Goal: Transaction & Acquisition: Purchase product/service

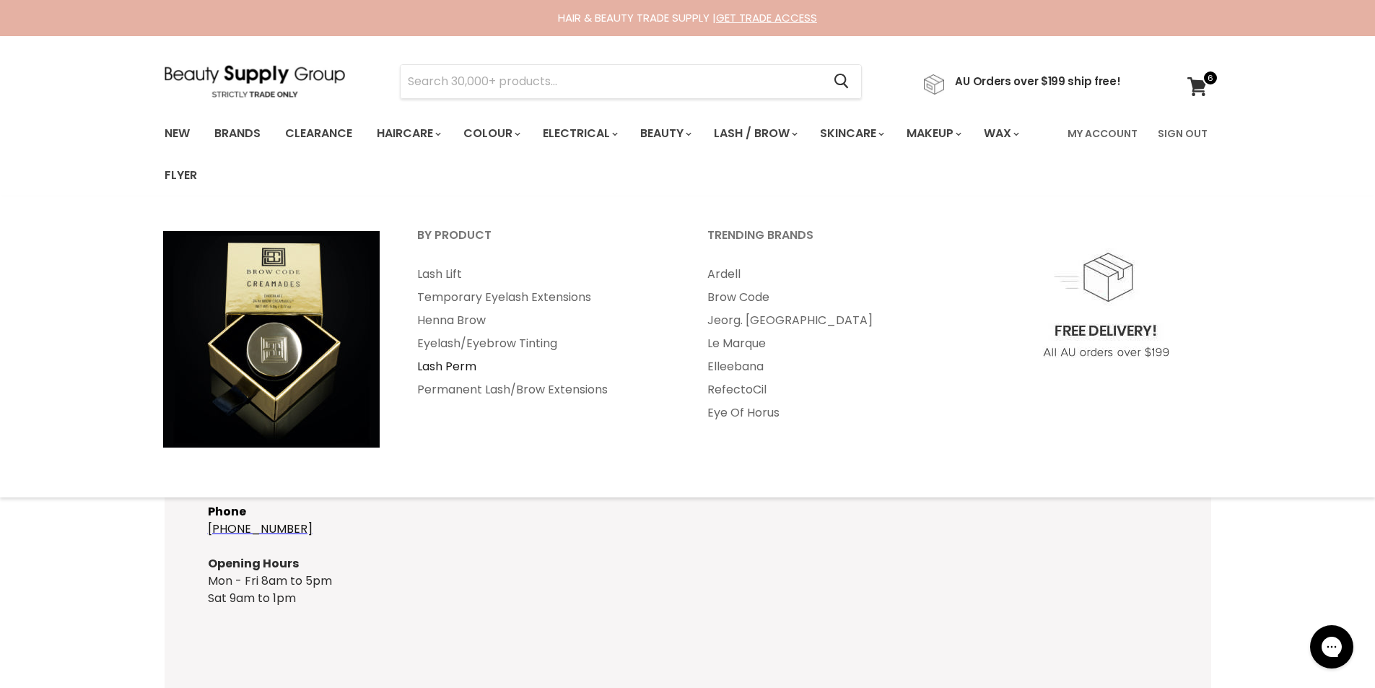
click at [461, 366] on link "Lash Perm" at bounding box center [542, 366] width 287 height 23
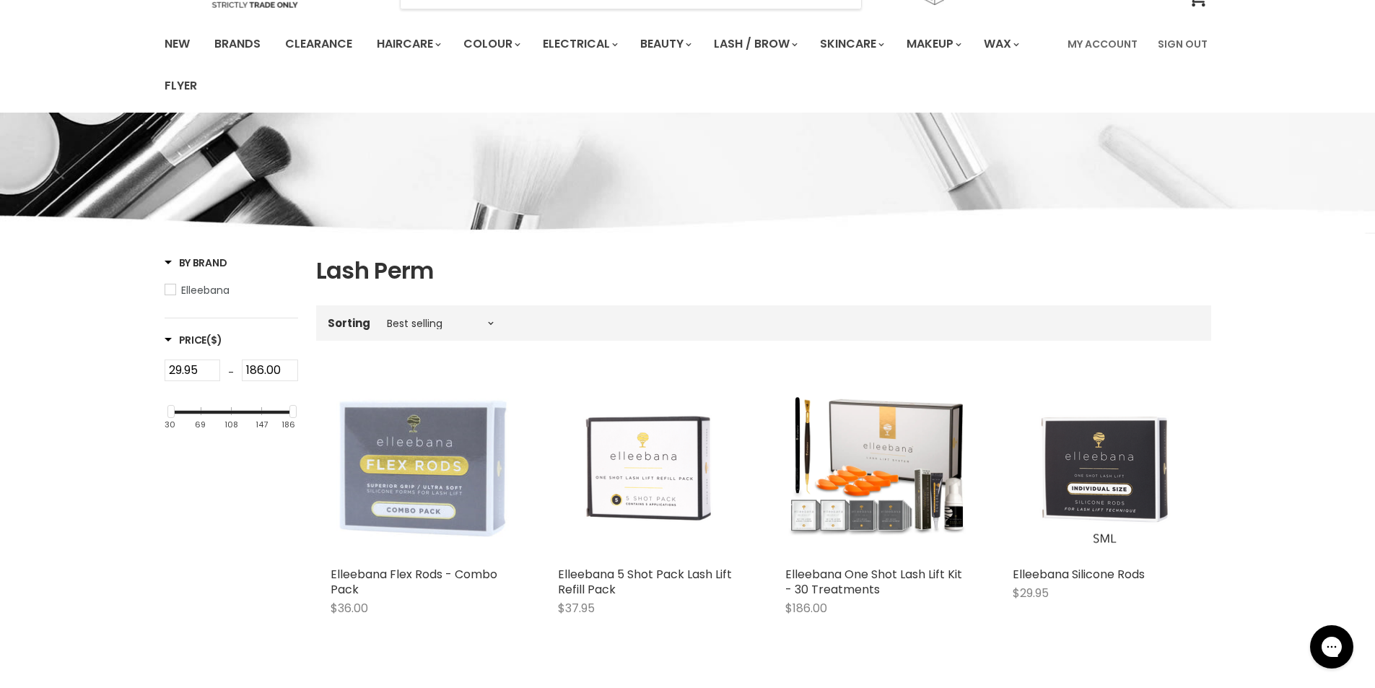
scroll to position [121, 0]
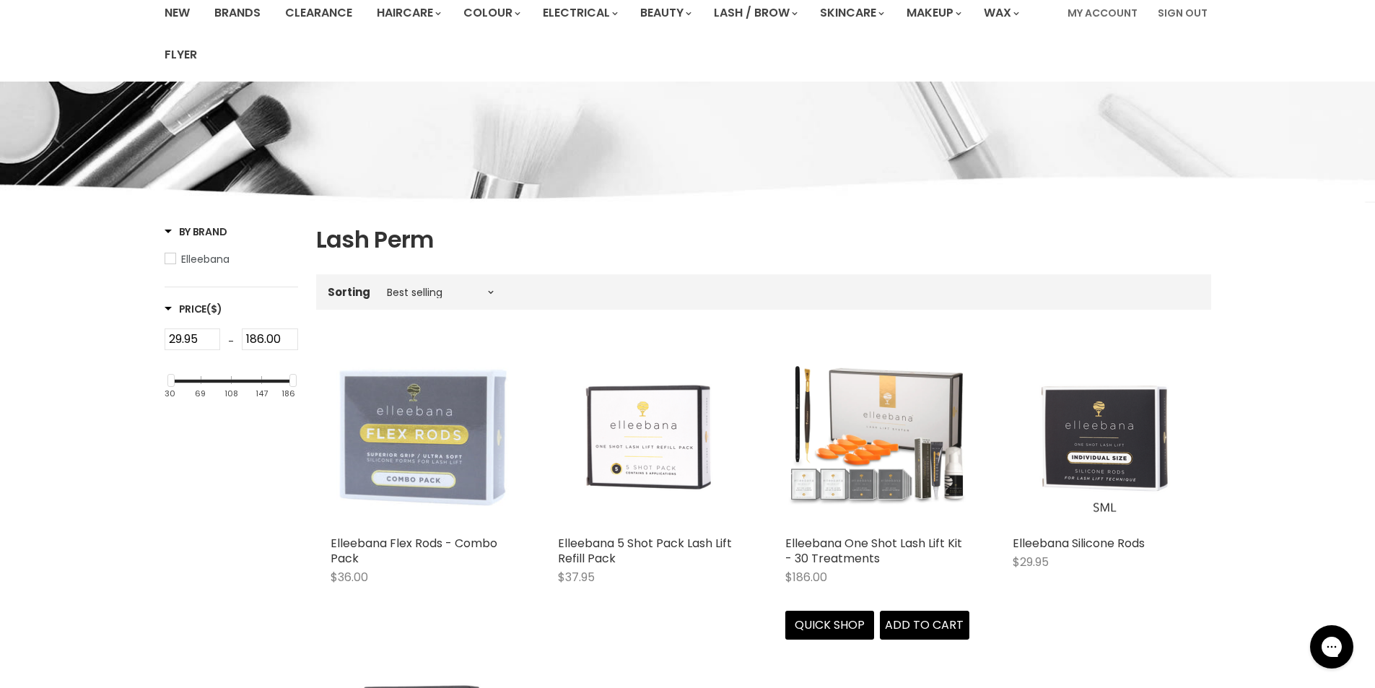
click at [862, 473] on img "Main content" at bounding box center [877, 436] width 184 height 184
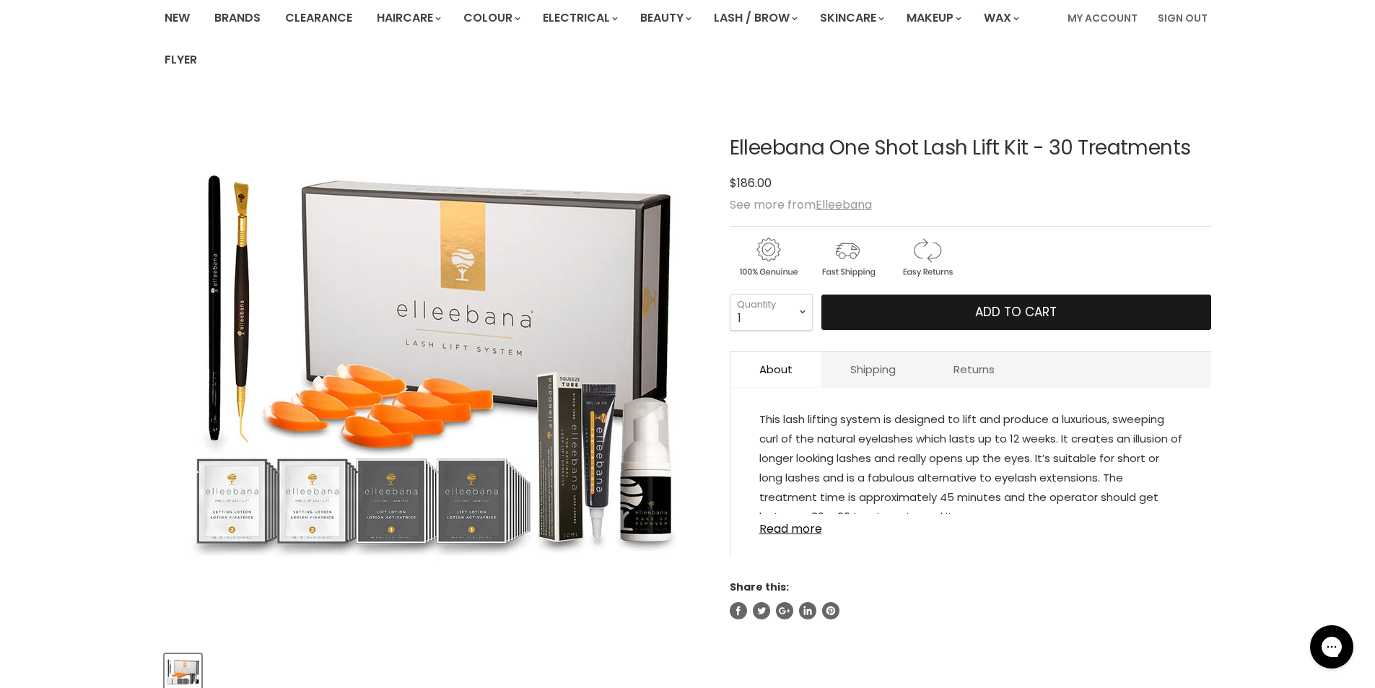
scroll to position [121, 0]
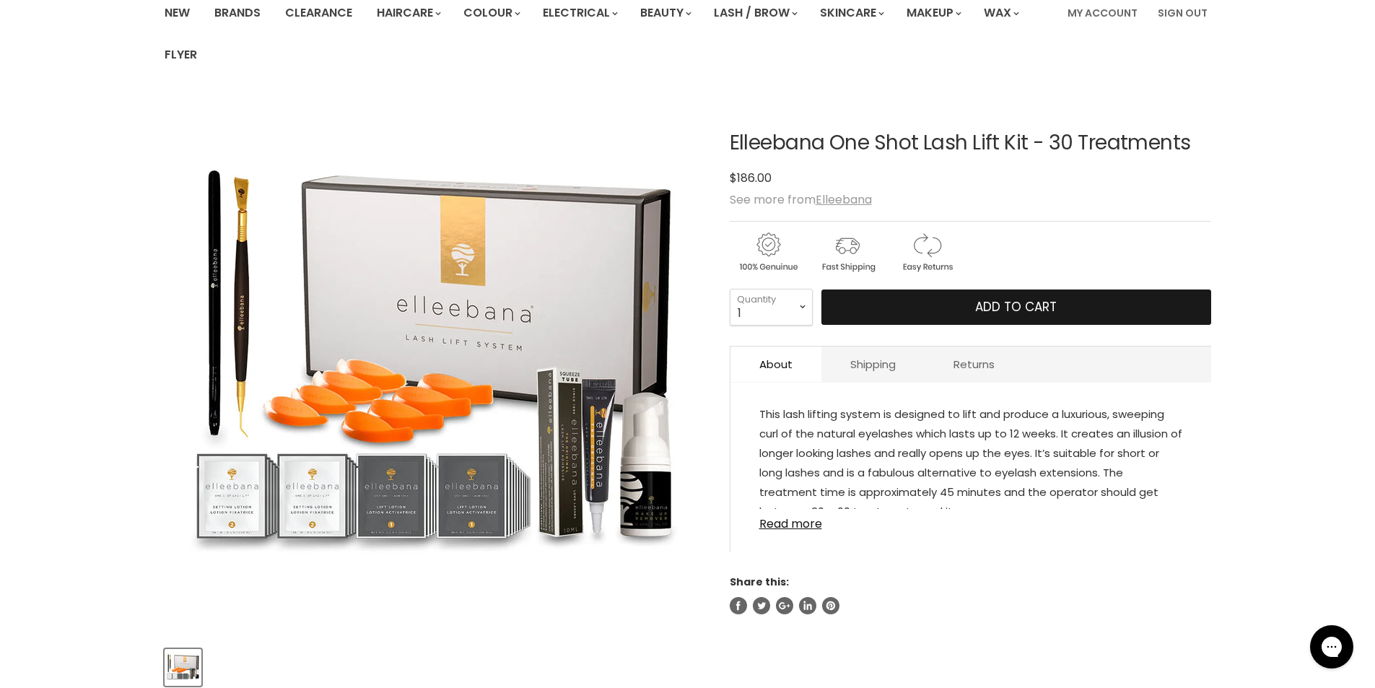
click at [1011, 305] on span "Add to cart" at bounding box center [1016, 306] width 82 height 17
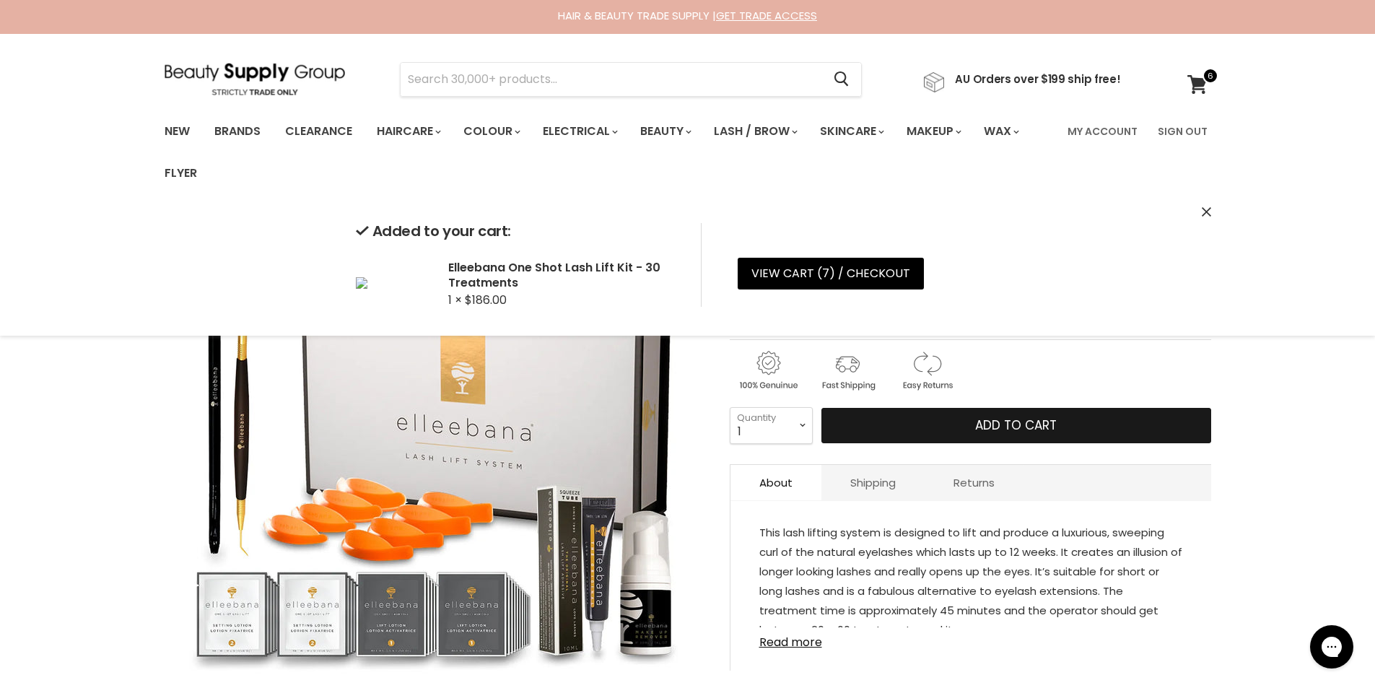
scroll to position [0, 0]
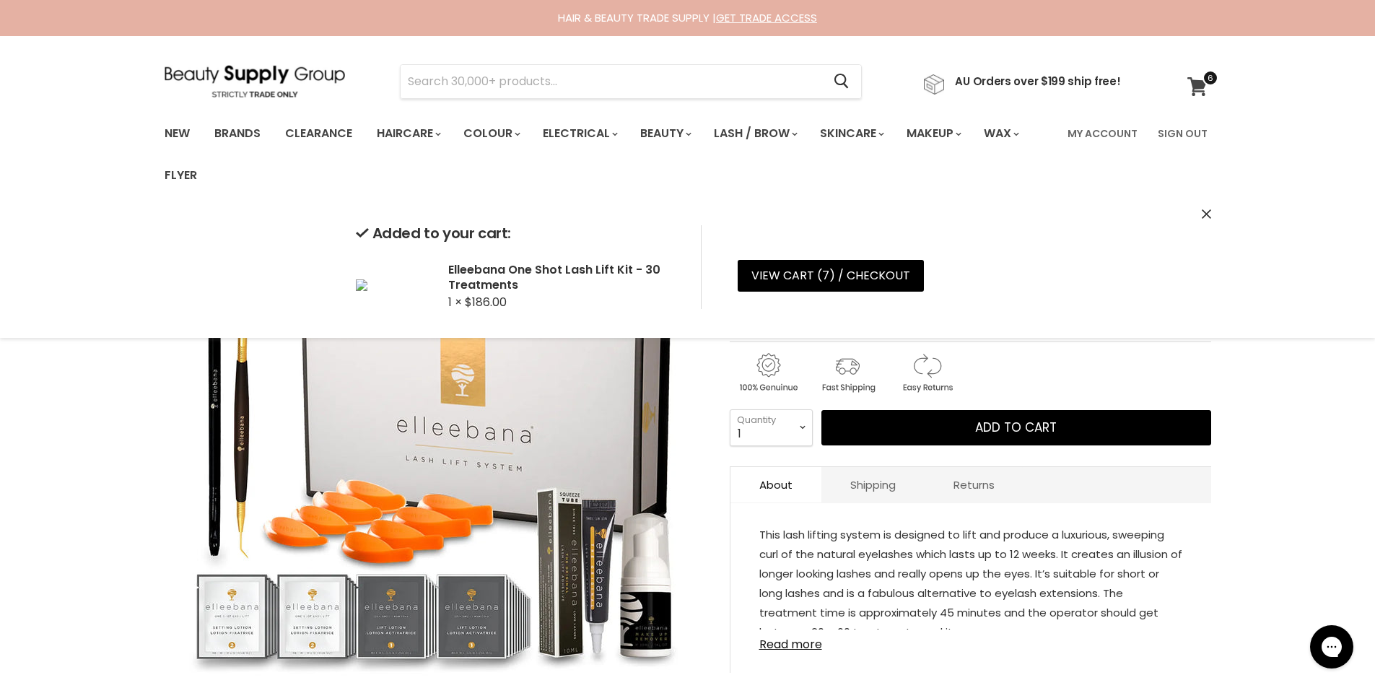
click at [1195, 84] on icon at bounding box center [1196, 86] width 19 height 19
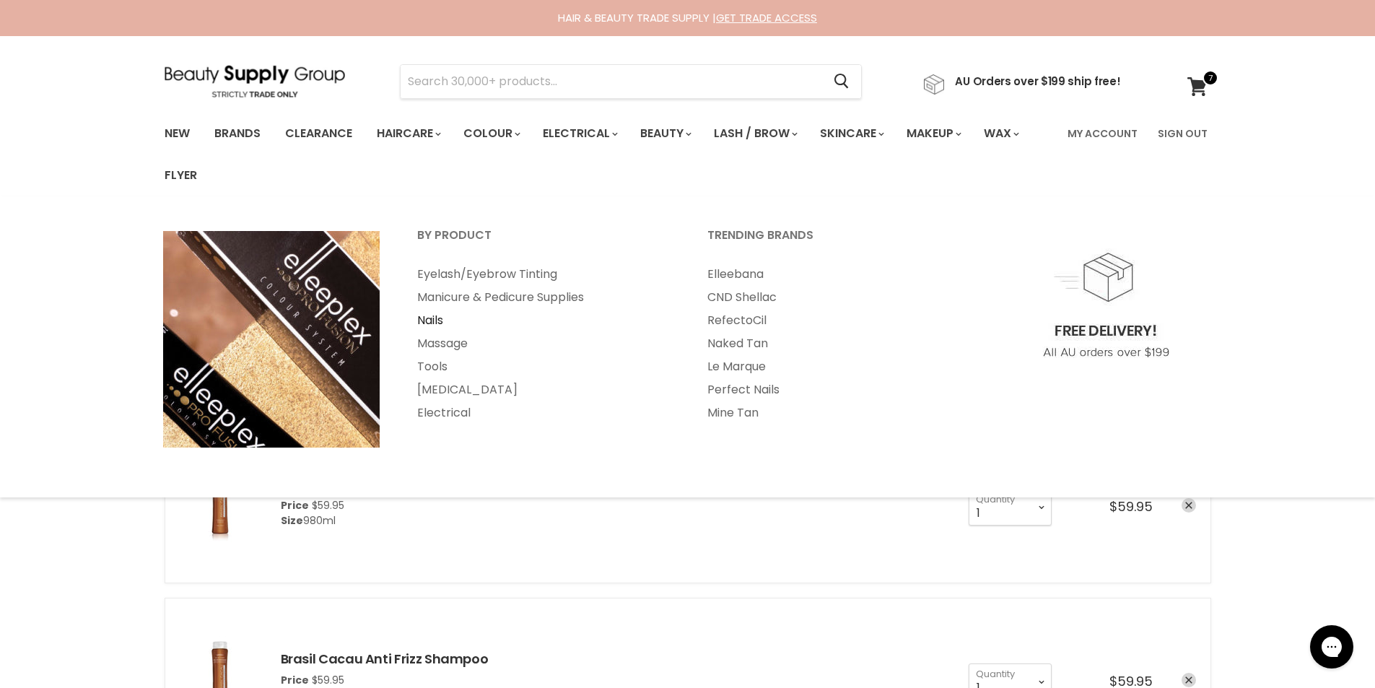
click at [439, 321] on link "Nails" at bounding box center [542, 320] width 287 height 23
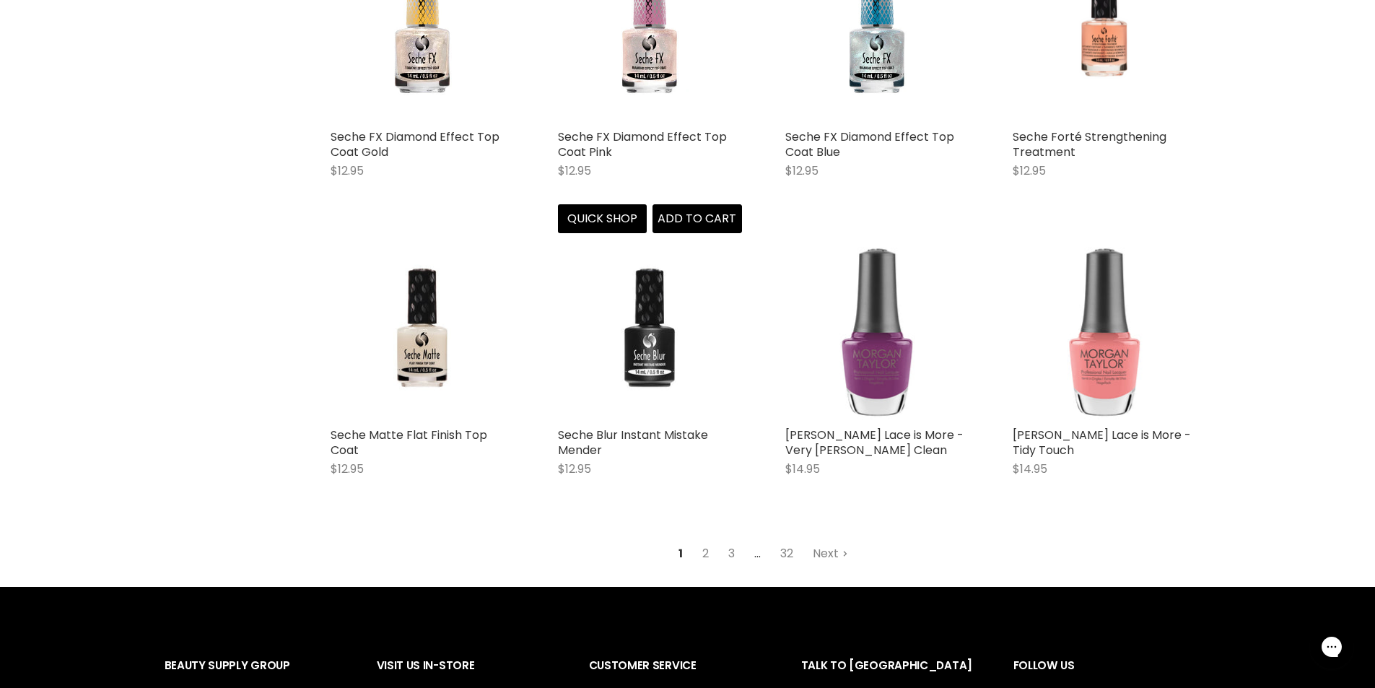
scroll to position [3478, 0]
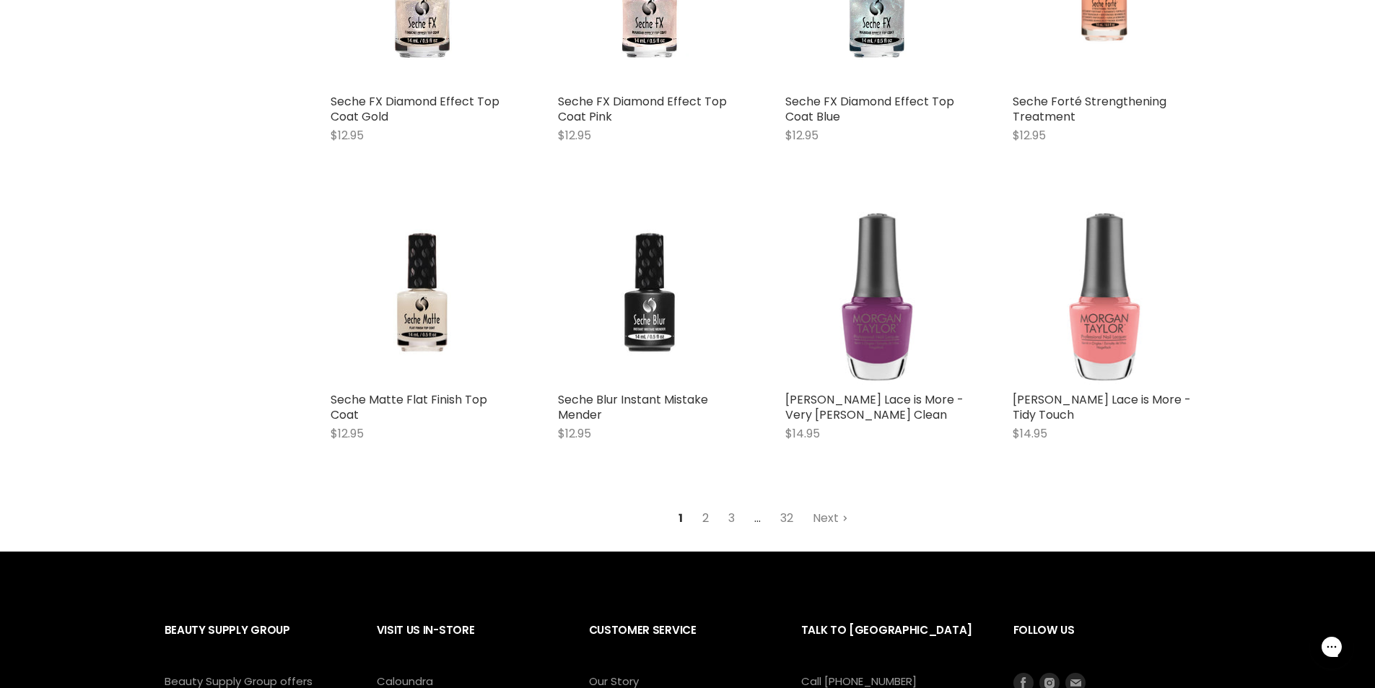
click at [710, 511] on link "2" at bounding box center [705, 518] width 22 height 26
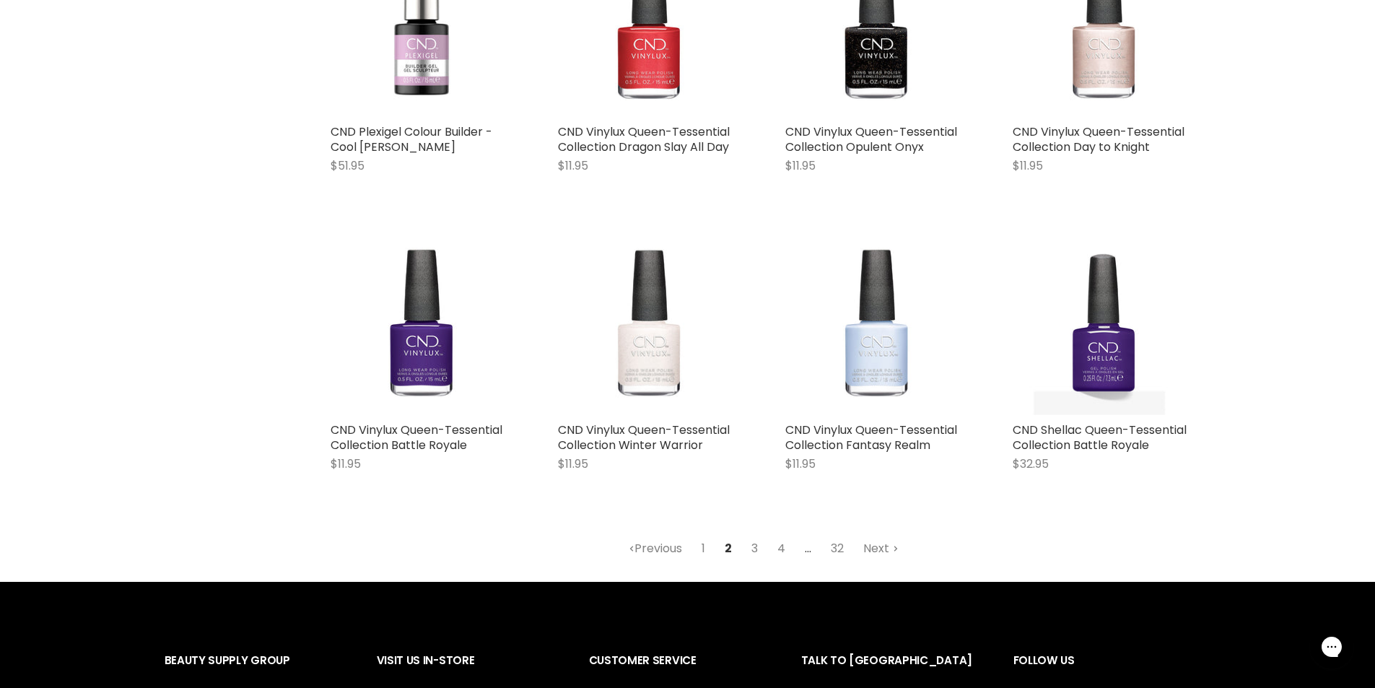
scroll to position [3783, 0]
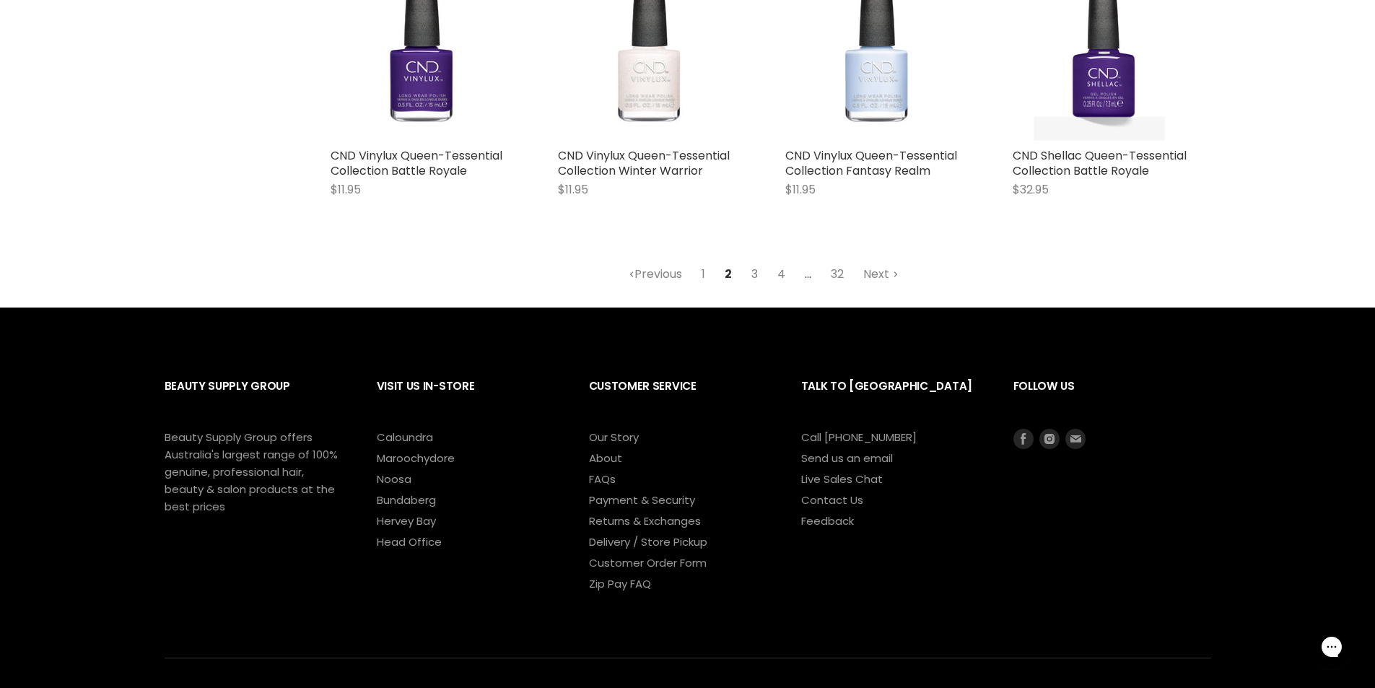
click at [758, 270] on link "3" at bounding box center [754, 274] width 22 height 26
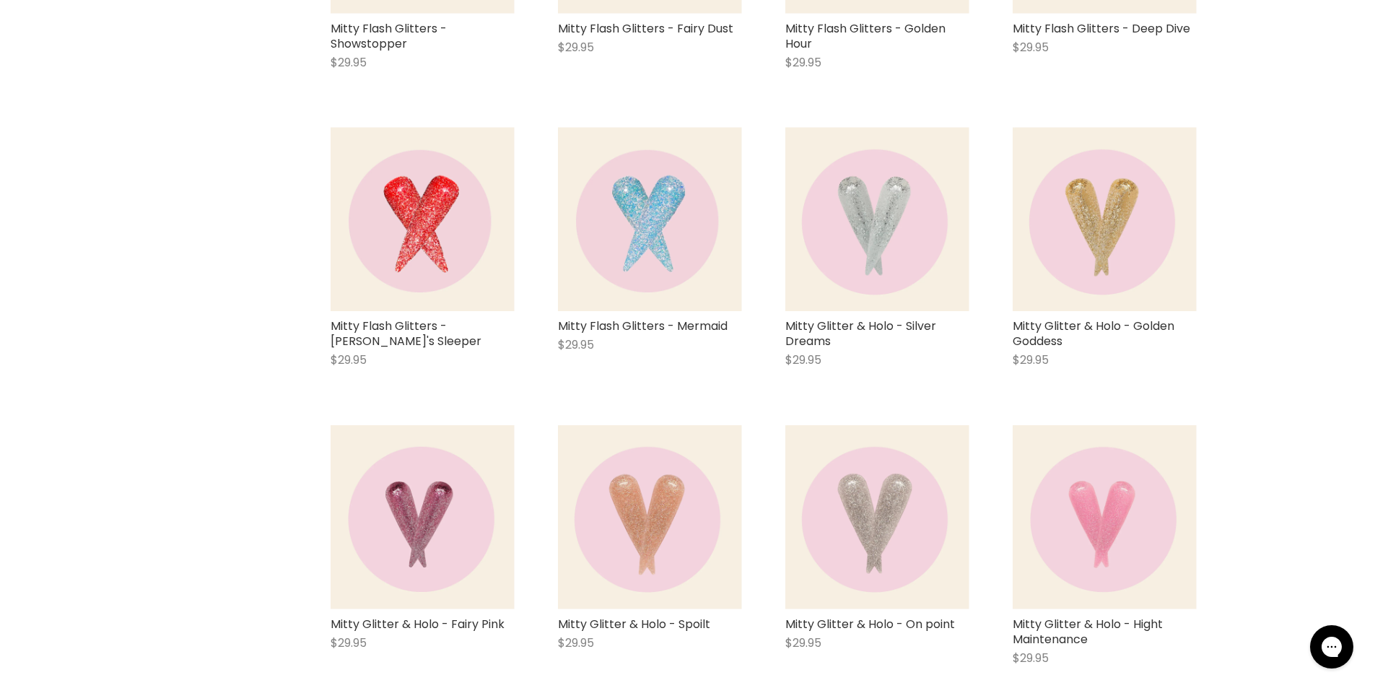
scroll to position [3488, 0]
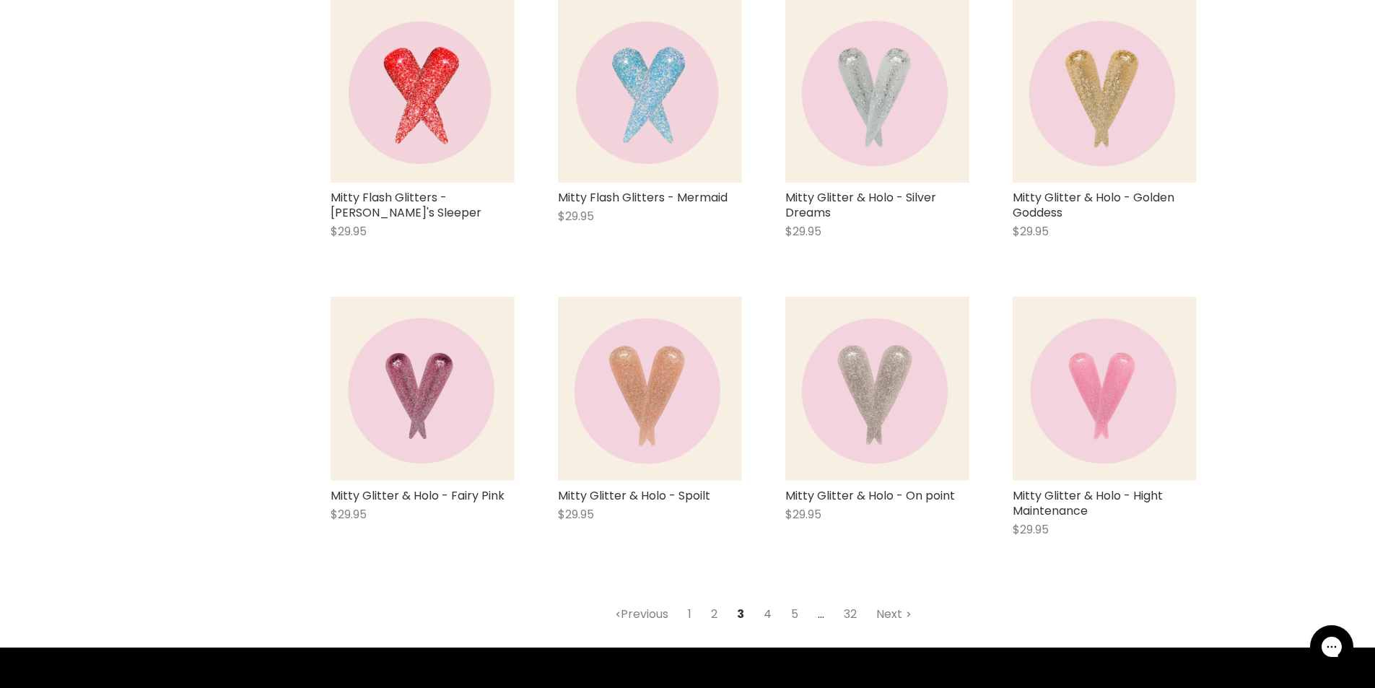
click at [771, 613] on link "4" at bounding box center [768, 614] width 24 height 26
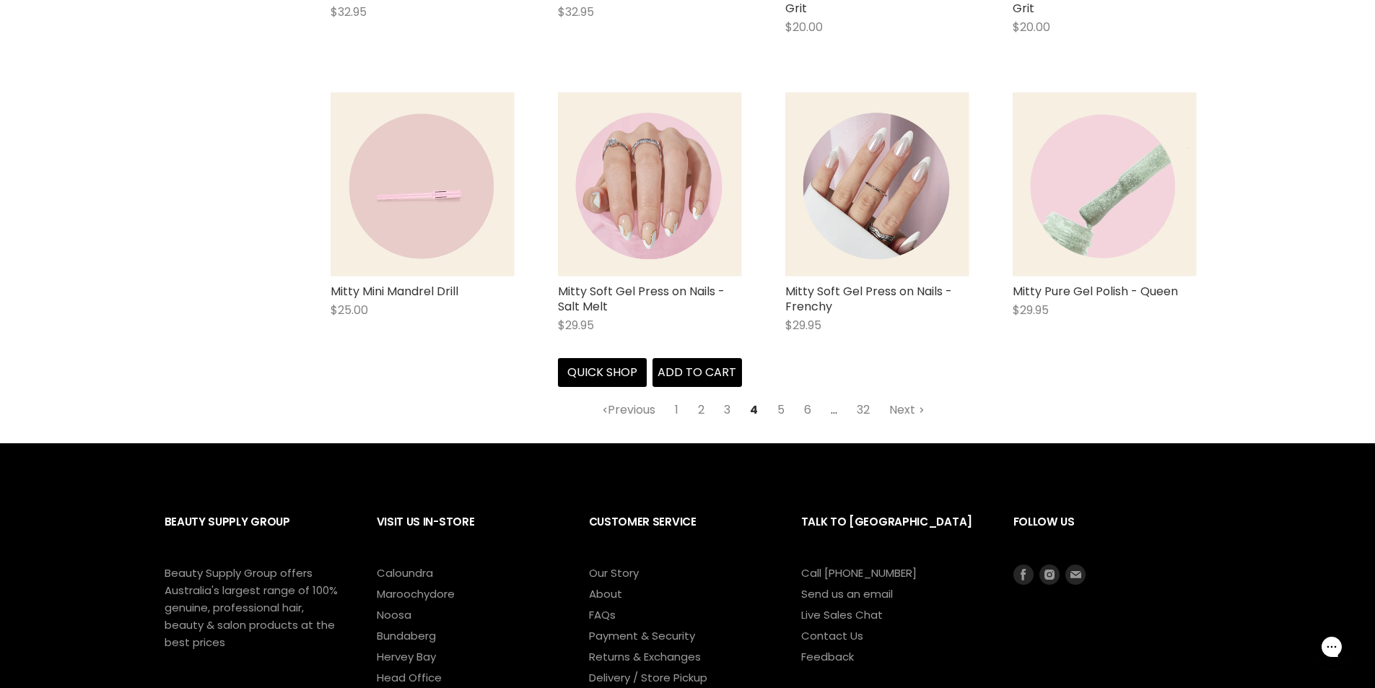
scroll to position [3662, 0]
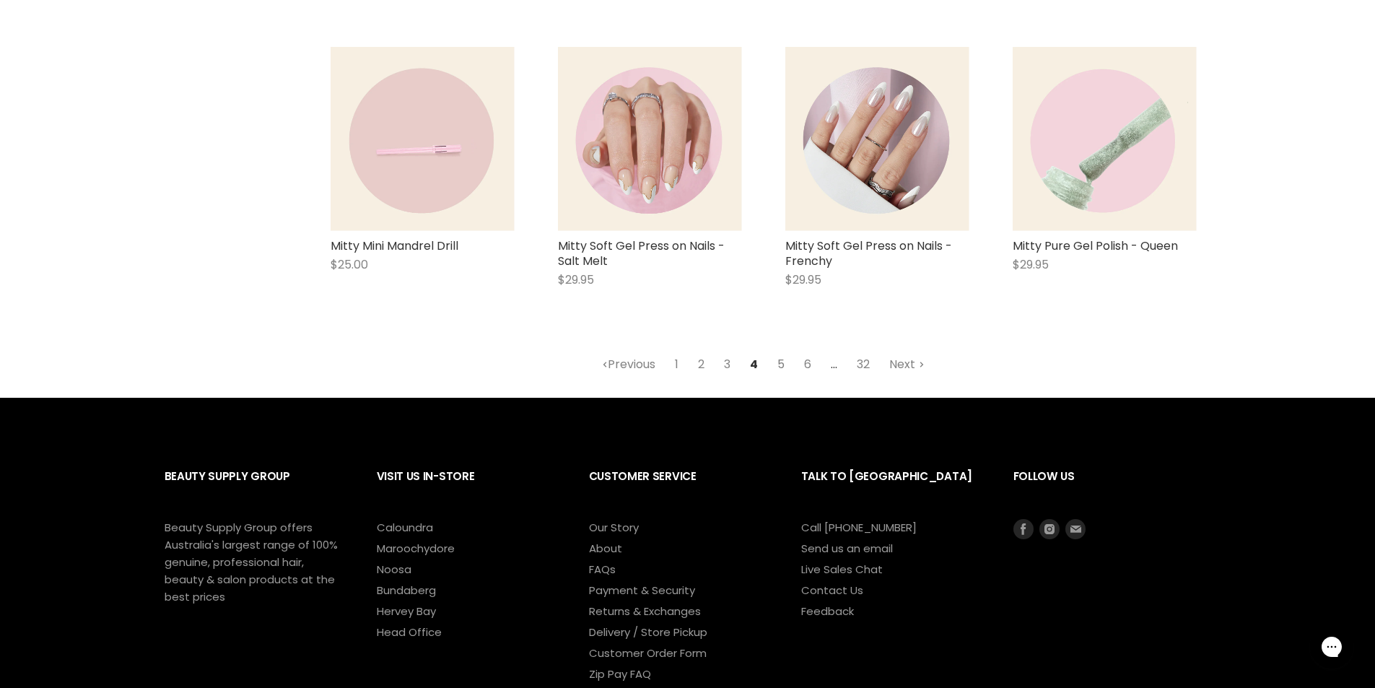
click at [777, 358] on link "5" at bounding box center [780, 365] width 23 height 26
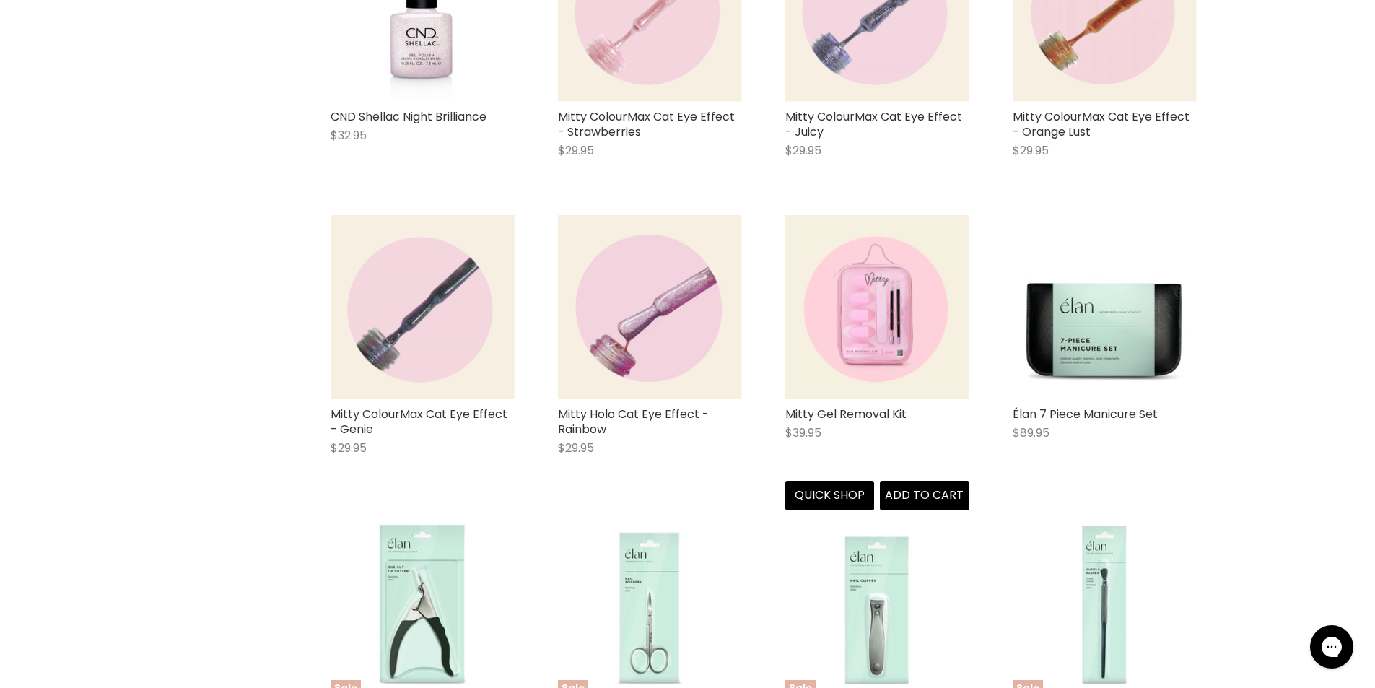
scroll to position [3543, 0]
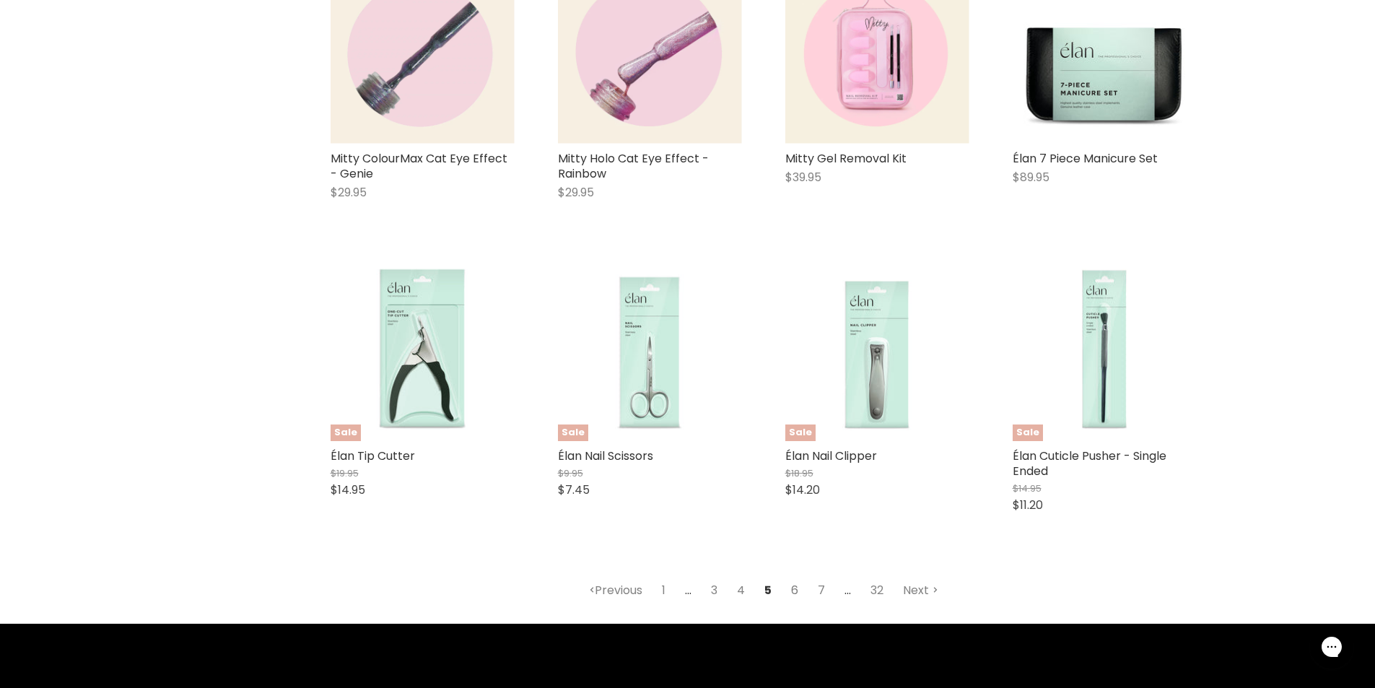
click at [797, 588] on link "6" at bounding box center [794, 590] width 23 height 26
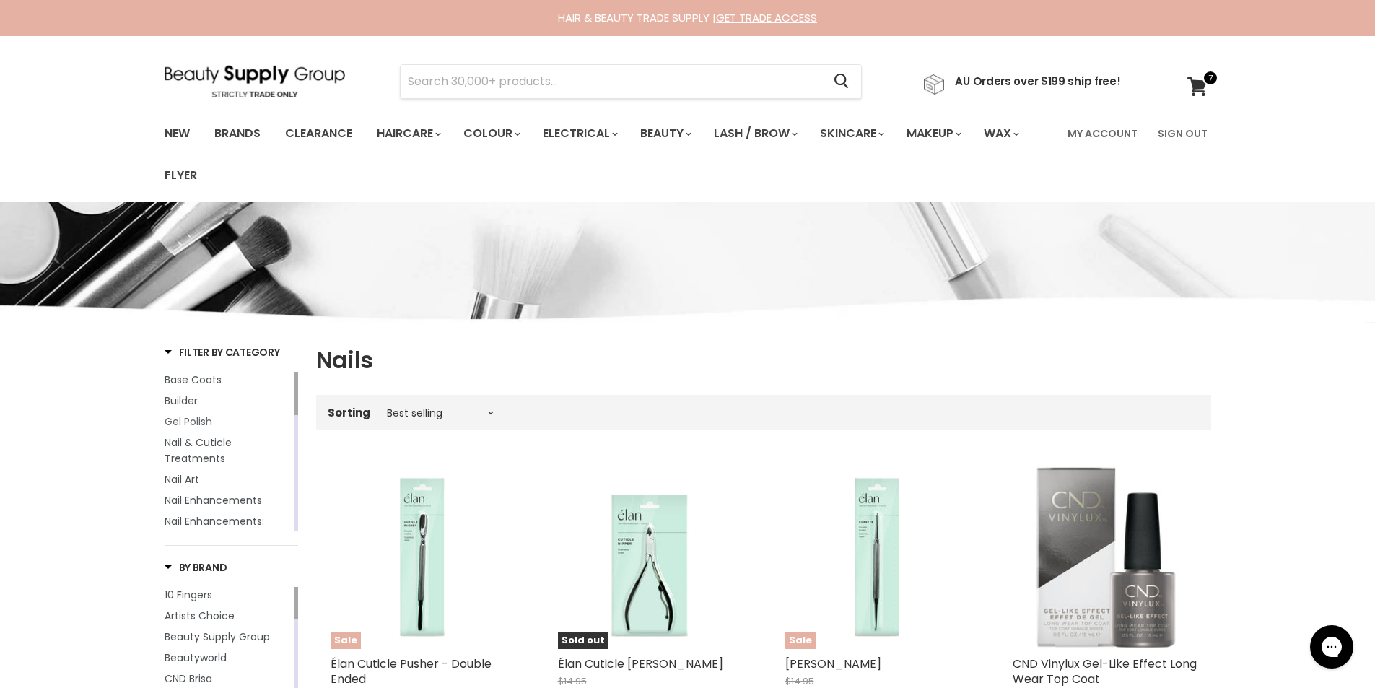
click at [192, 421] on span "Gel Polish" at bounding box center [189, 421] width 48 height 14
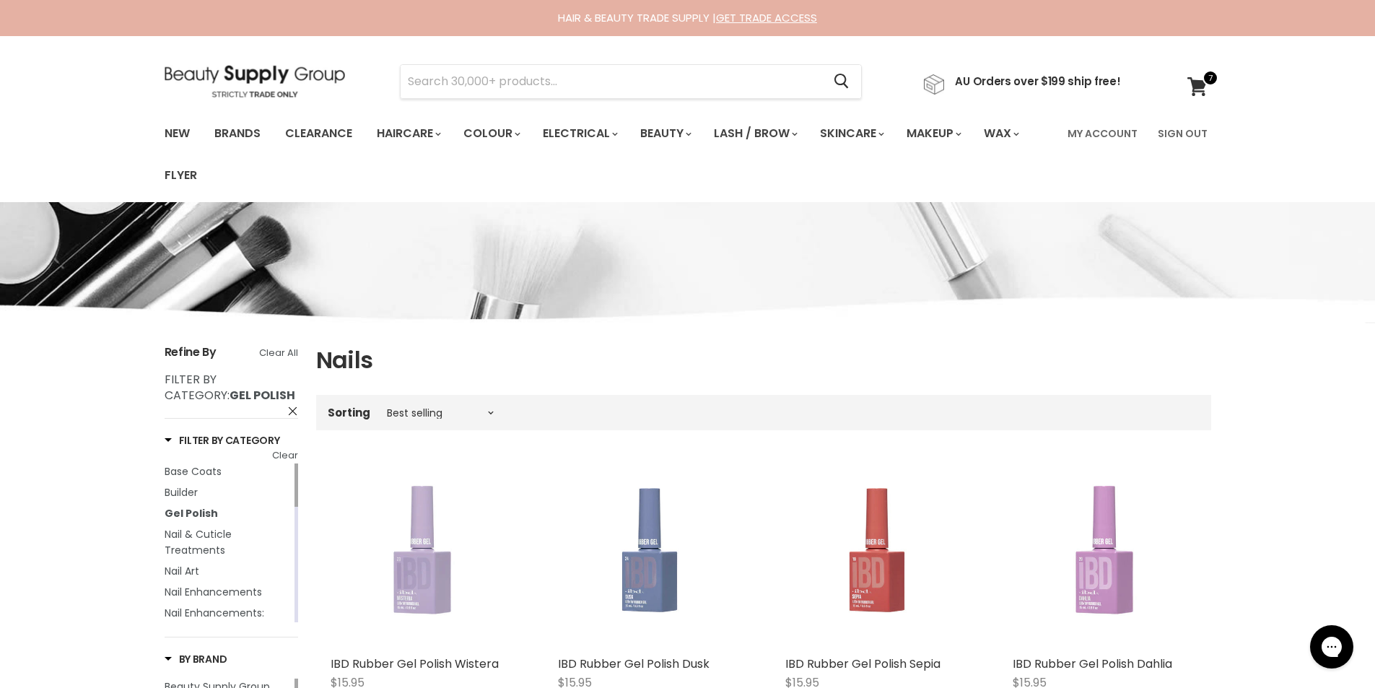
click at [305, 82] on img at bounding box center [255, 81] width 180 height 32
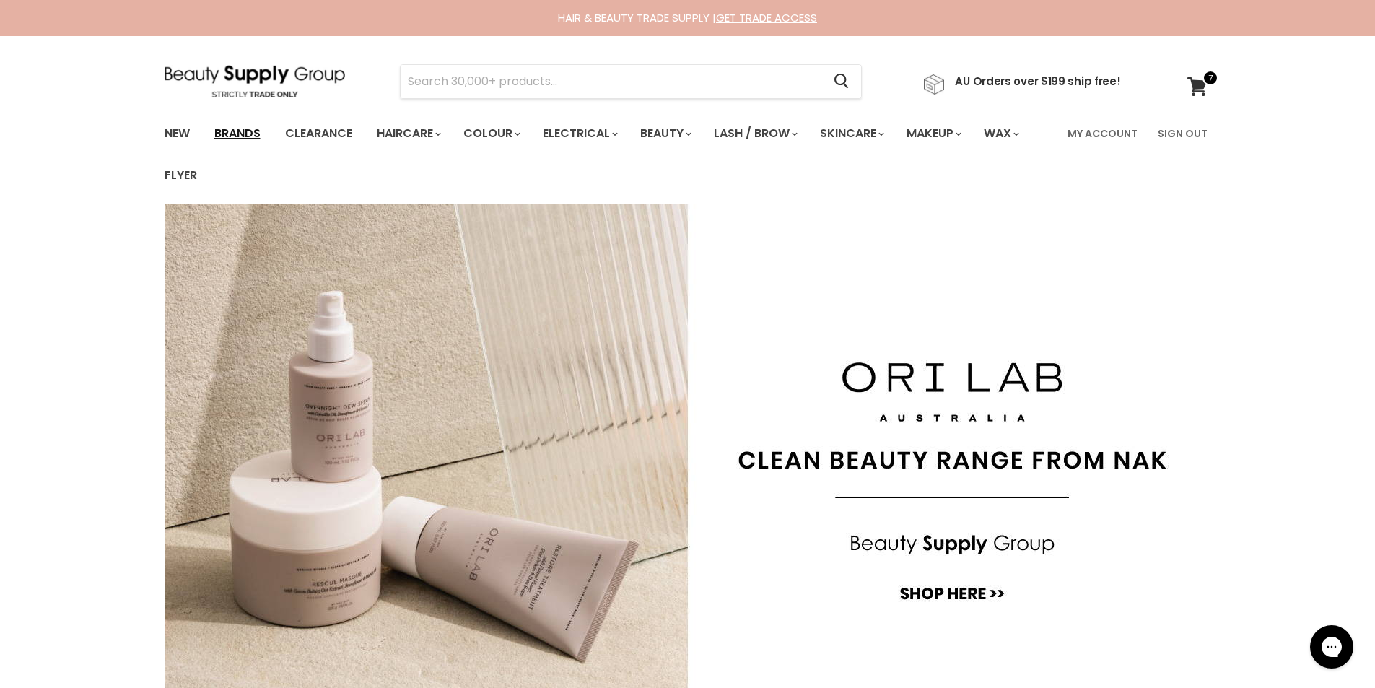
click at [235, 133] on link "Brands" at bounding box center [238, 133] width 68 height 30
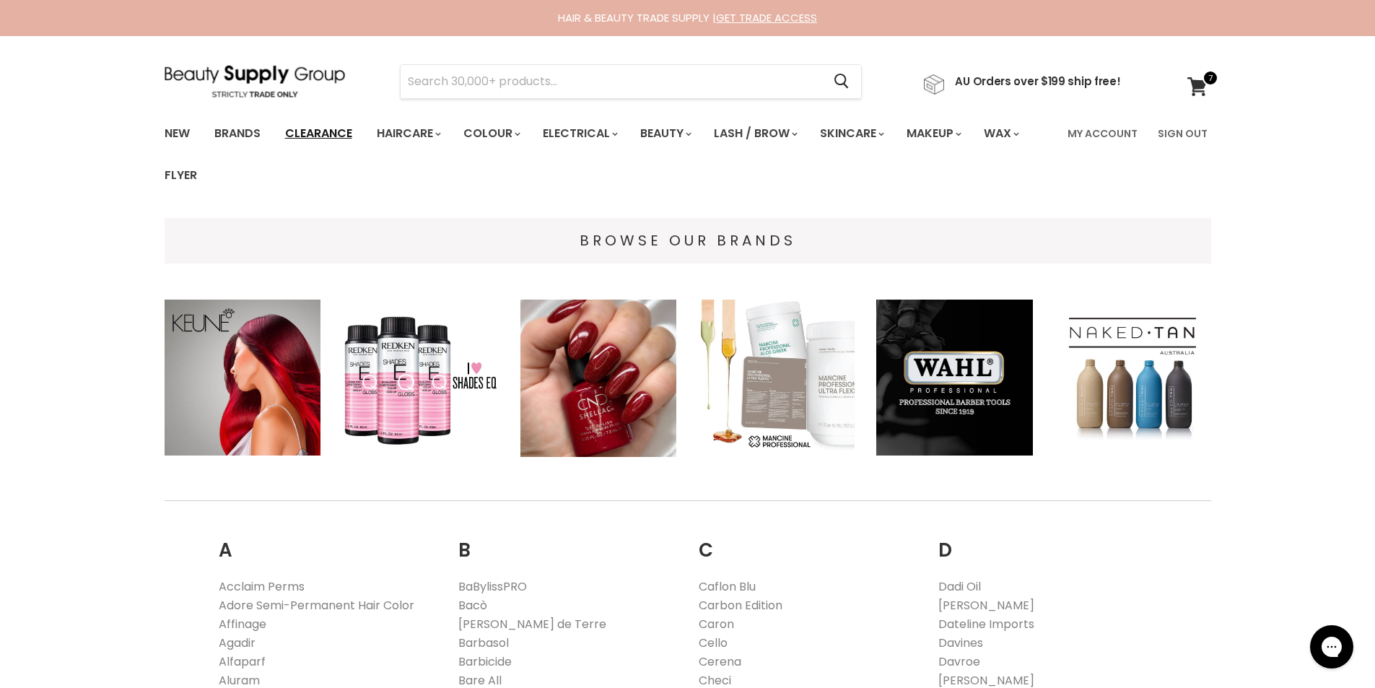
click at [339, 134] on link "Clearance" at bounding box center [318, 133] width 89 height 30
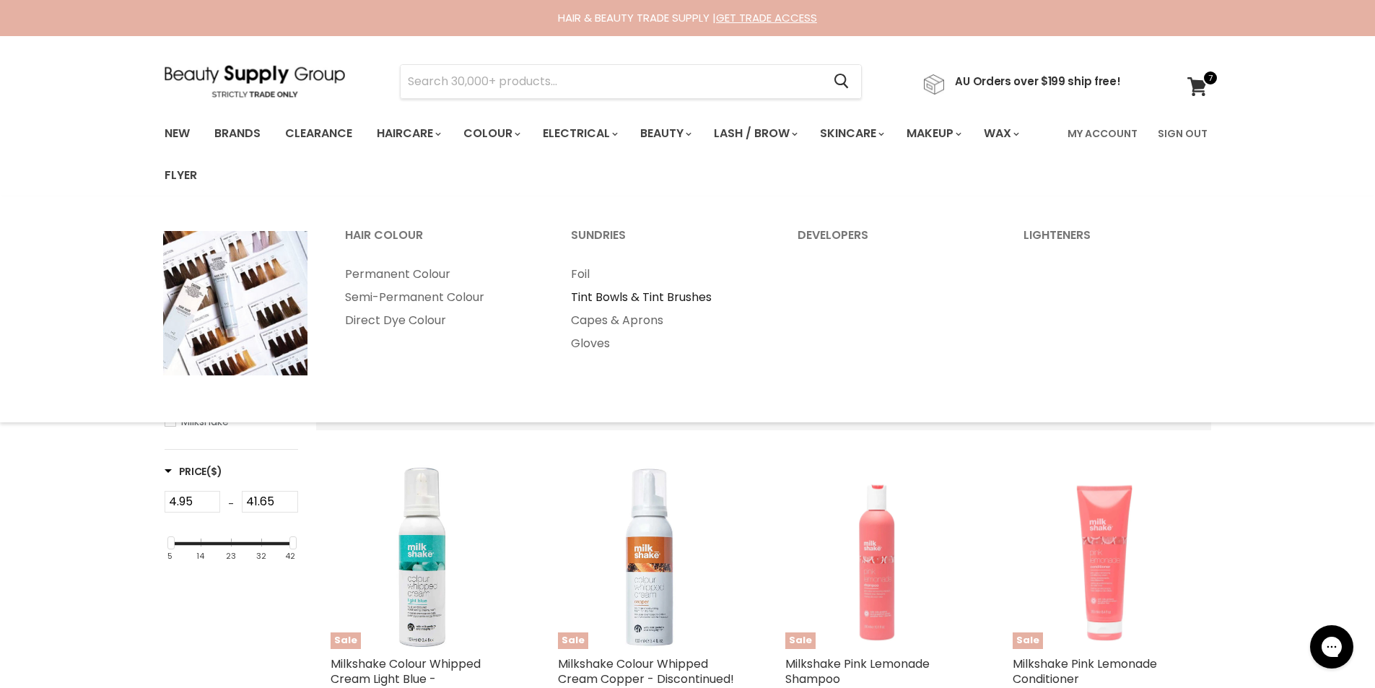
click at [612, 302] on link "Tint Bowls & Tint Brushes" at bounding box center [665, 297] width 224 height 23
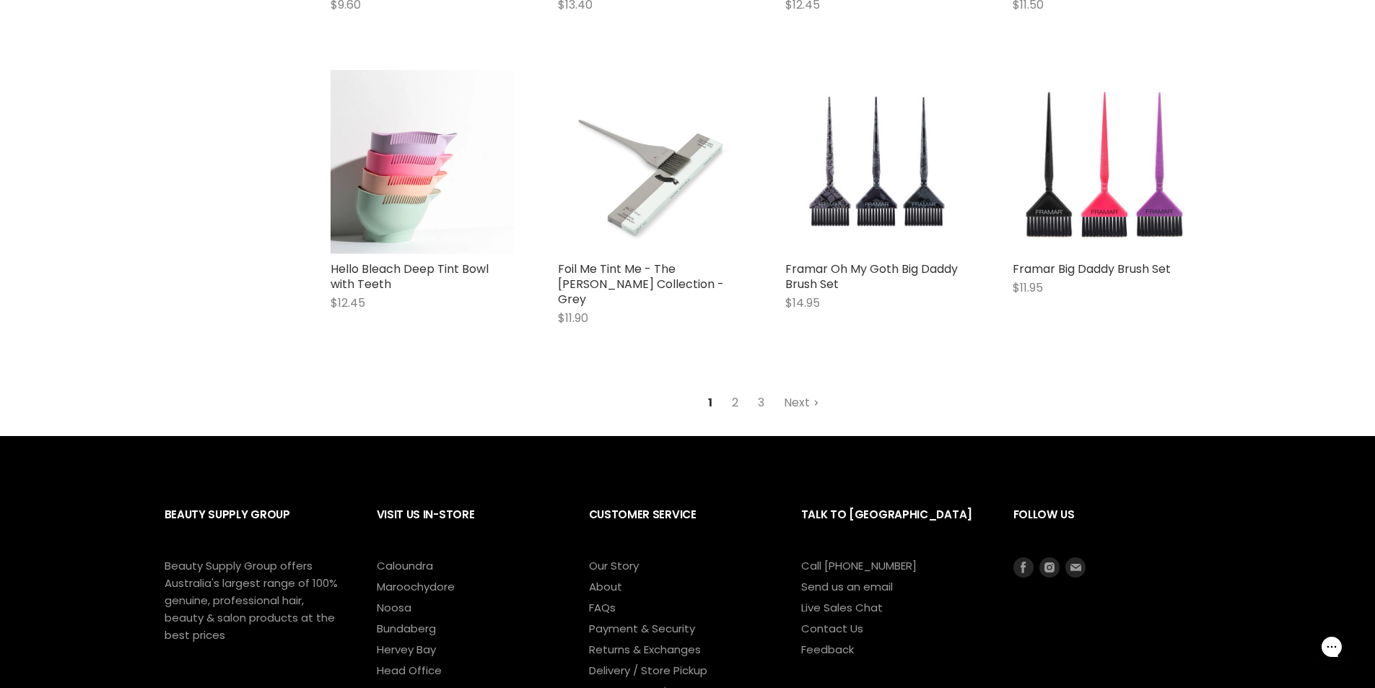
scroll to position [3729, 0]
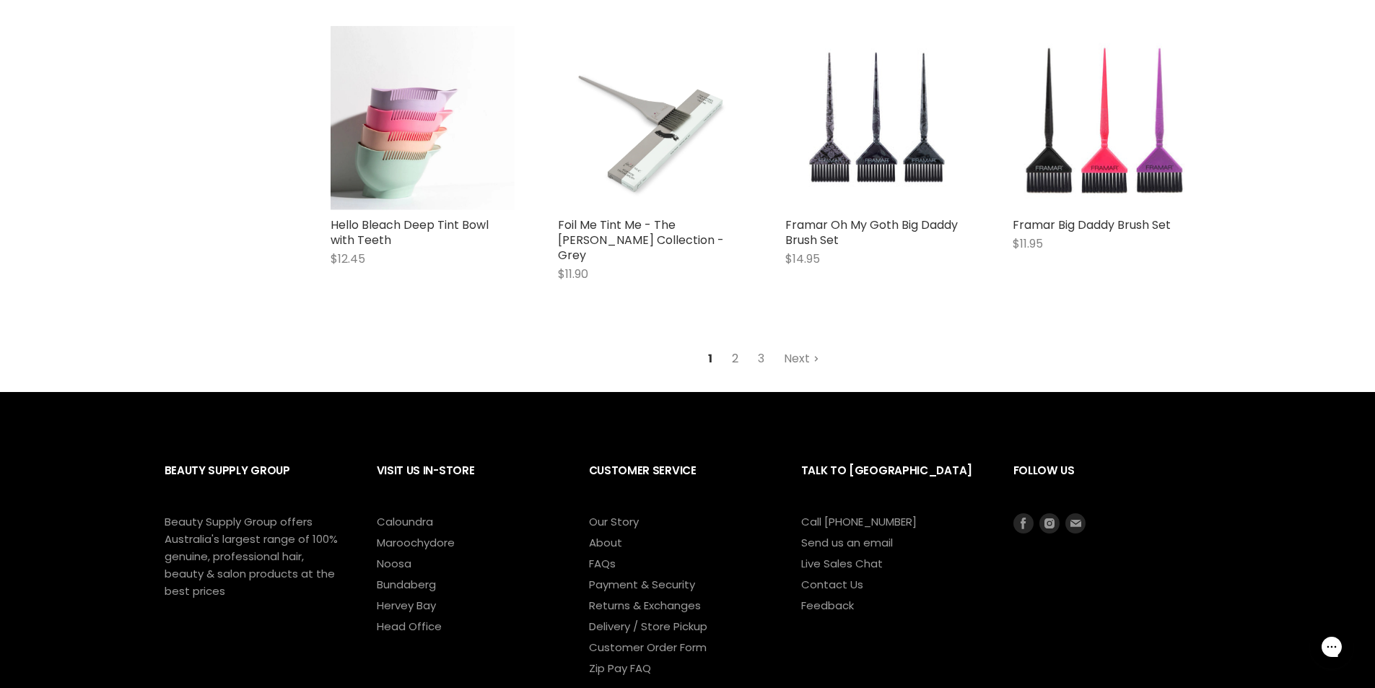
click at [728, 355] on link "2" at bounding box center [735, 359] width 22 height 26
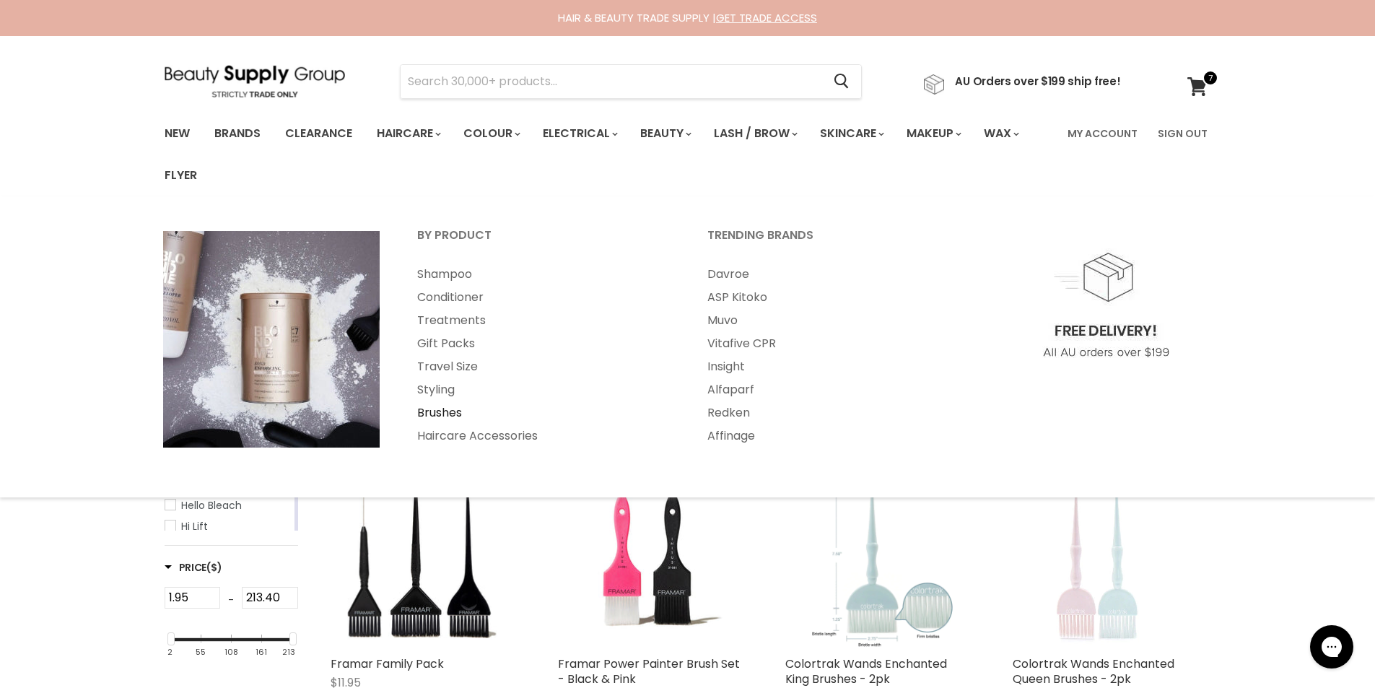
click at [434, 412] on link "Brushes" at bounding box center [542, 412] width 287 height 23
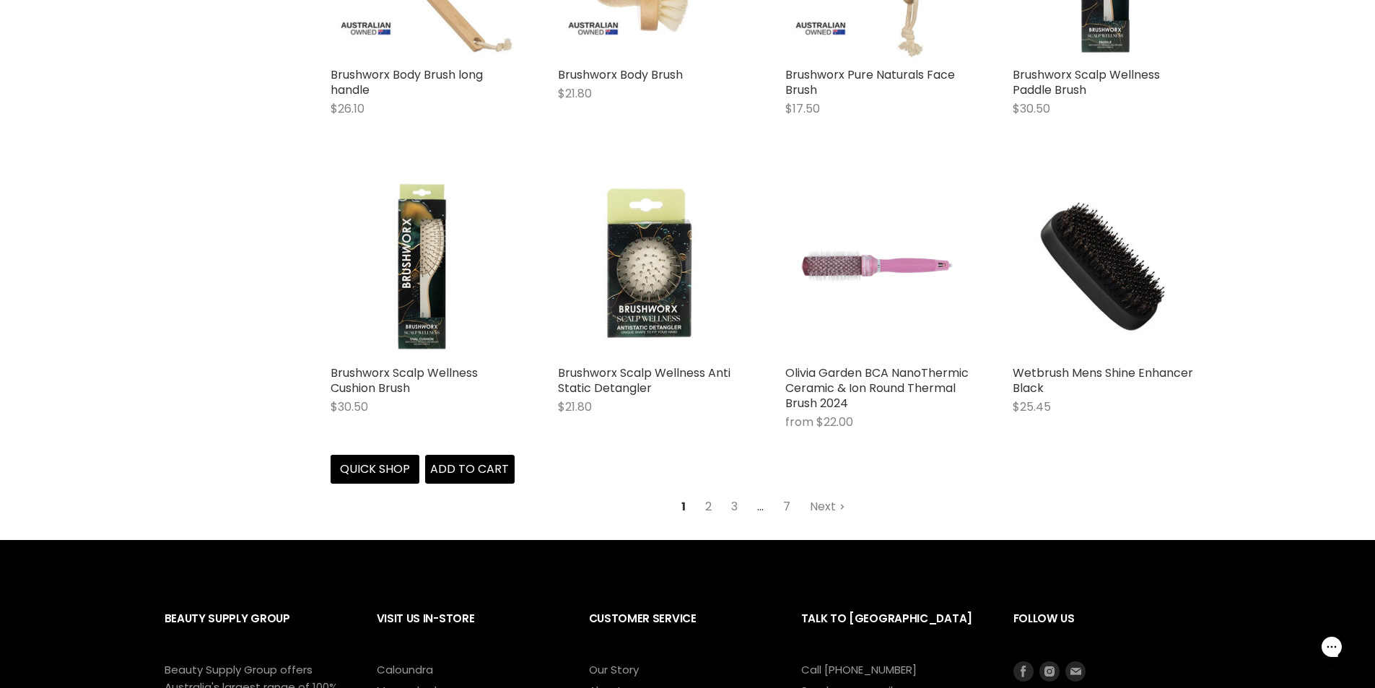
scroll to position [3728, 0]
